Goal: Check status: Check status

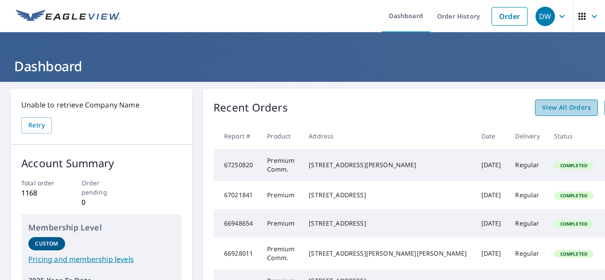
click at [542, 108] on span "View All Orders" at bounding box center [566, 107] width 49 height 11
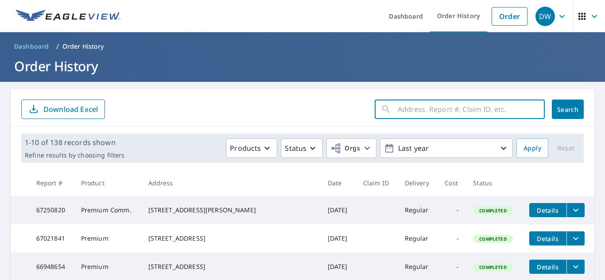
click at [460, 110] on input "text" at bounding box center [471, 109] width 147 height 25
type input "8127 imperial"
click button "Search" at bounding box center [568, 109] width 32 height 19
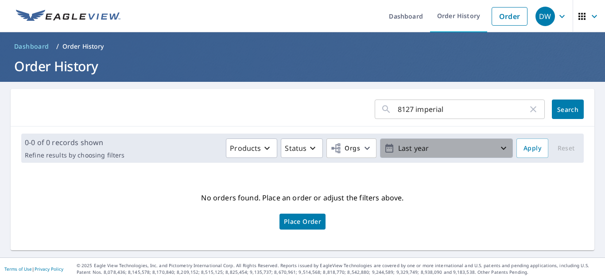
click at [500, 148] on icon "button" at bounding box center [503, 148] width 11 height 11
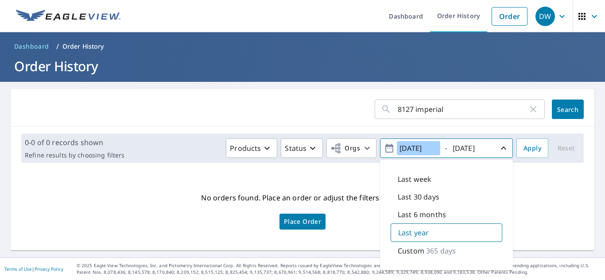
click at [408, 149] on input "[DATE]" at bounding box center [418, 148] width 43 height 14
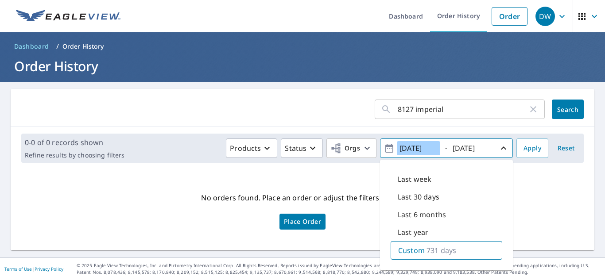
type input "[DATE]"
click at [526, 146] on span "Apply" at bounding box center [532, 148] width 18 height 11
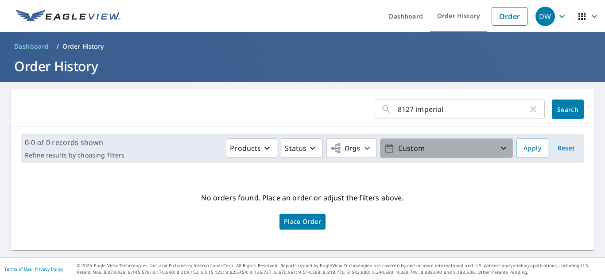
click at [430, 147] on p "Custom" at bounding box center [447, 148] width 104 height 15
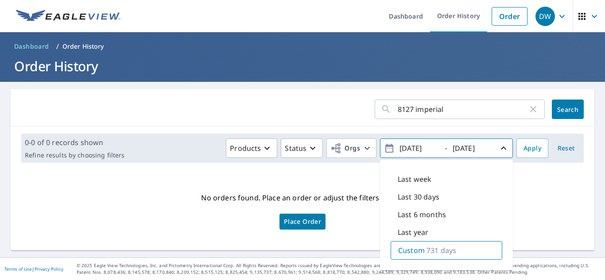
click at [407, 150] on input "[DATE]" at bounding box center [418, 148] width 43 height 14
type input "[DATE]"
click at [528, 149] on span "Apply" at bounding box center [532, 148] width 18 height 11
